Goal: Check status: Check status

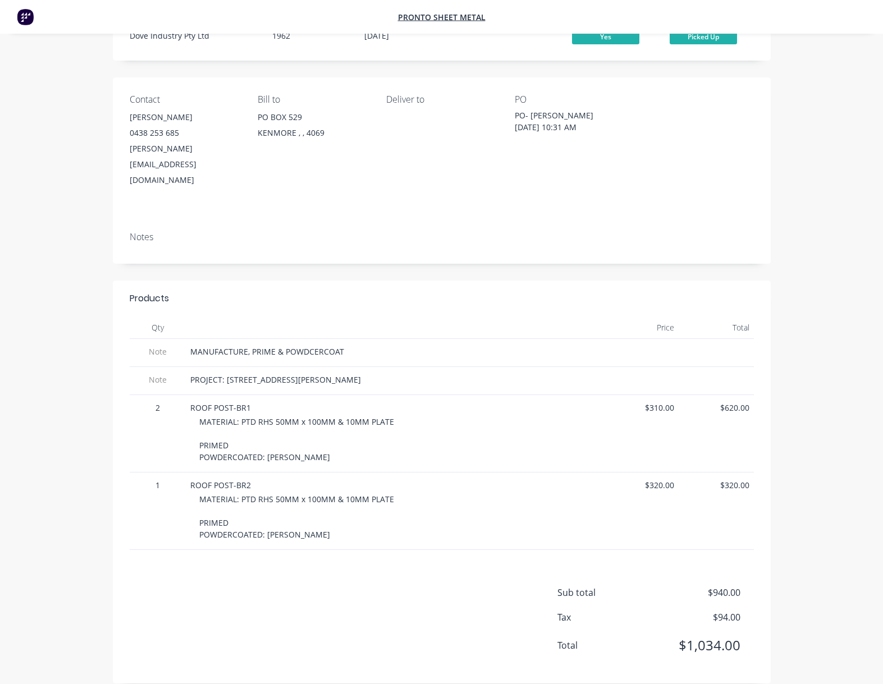
scroll to position [47, 0]
